Goal: Navigation & Orientation: Find specific page/section

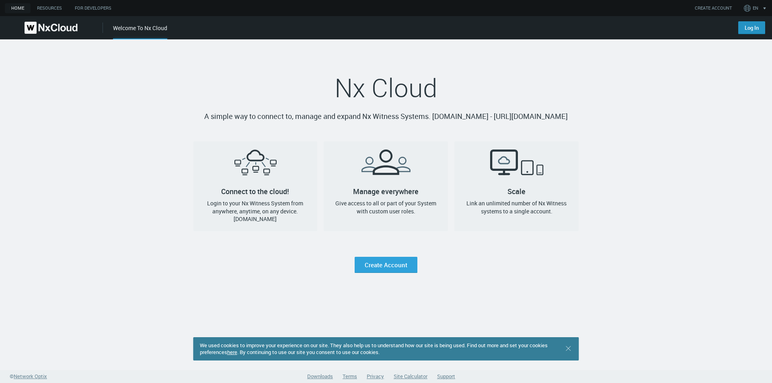
click at [752, 27] on link "Log In" at bounding box center [751, 27] width 27 height 13
